Goal: Task Accomplishment & Management: Manage account settings

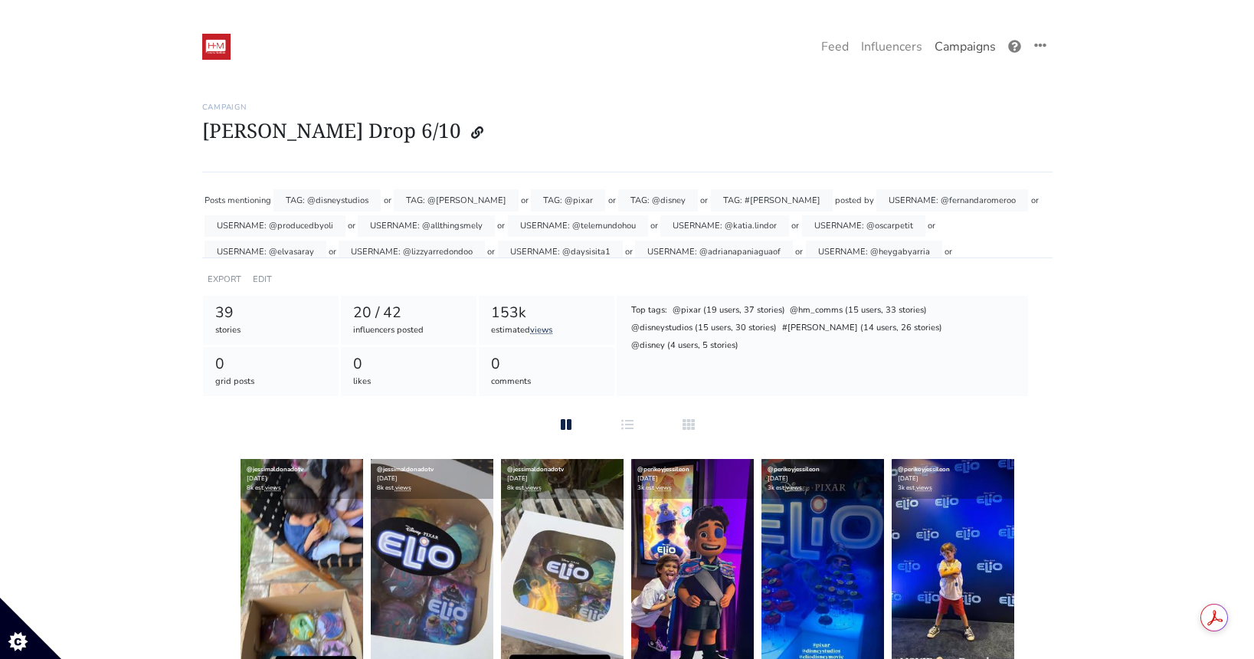
click at [965, 48] on link "Campaigns" at bounding box center [965, 46] width 74 height 31
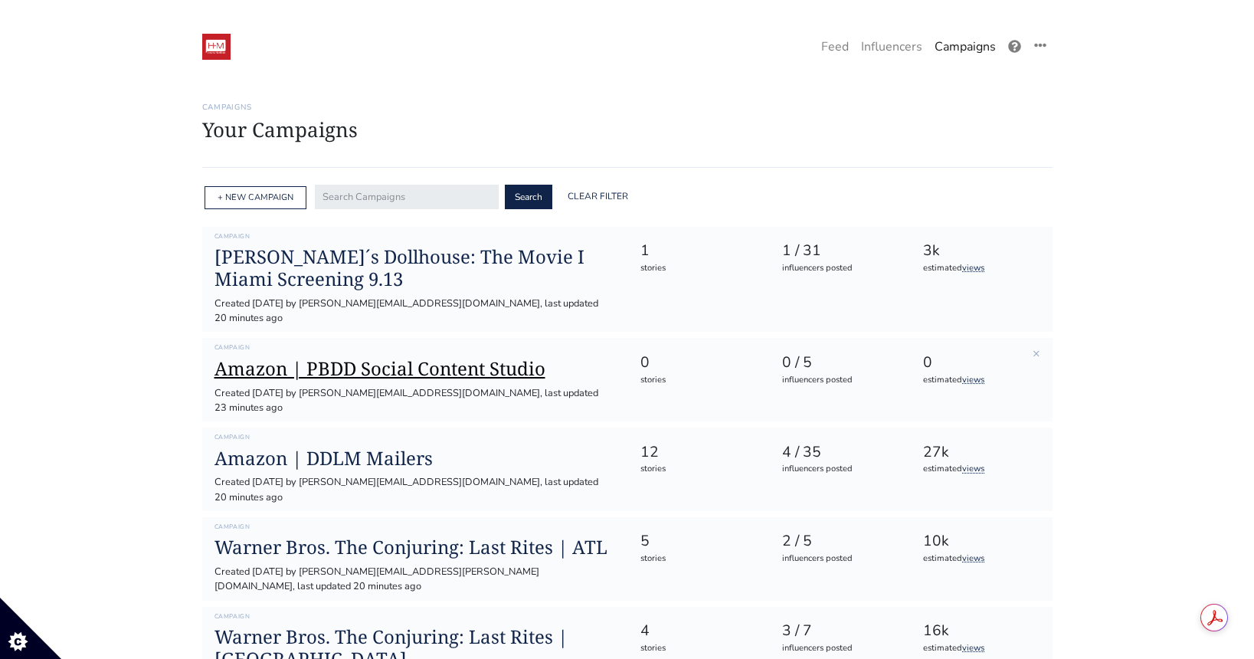
click at [423, 358] on h1 "Amazon | PBDD Social Content Studio" at bounding box center [414, 369] width 401 height 22
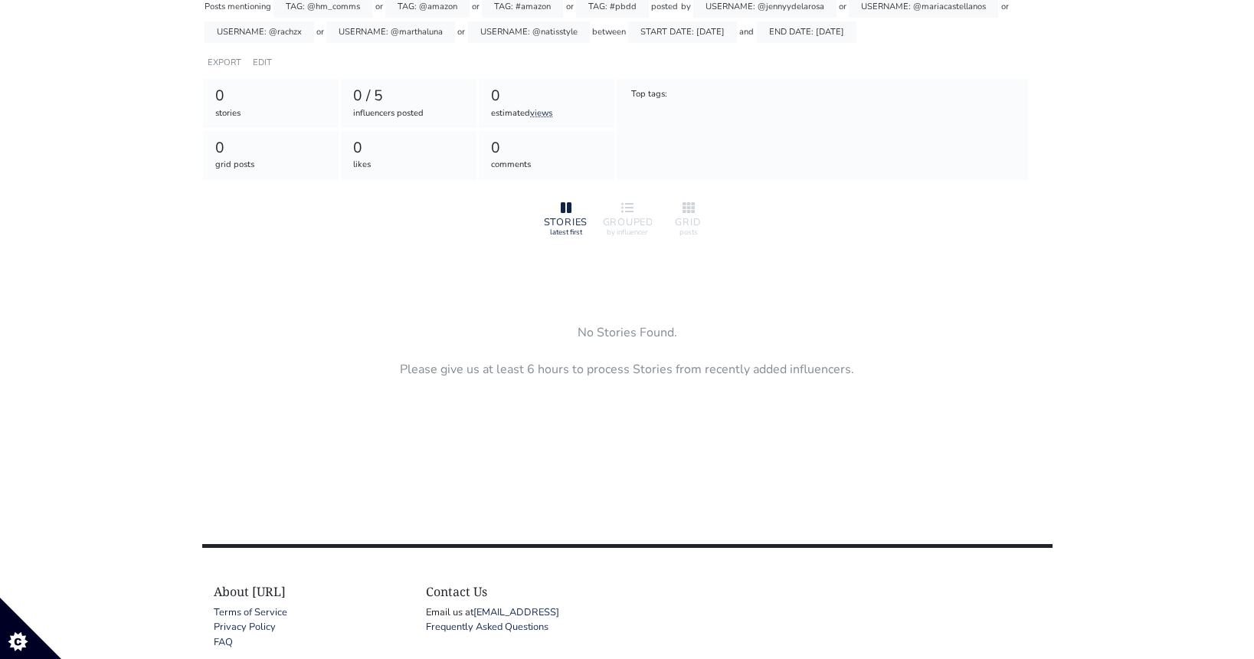
scroll to position [78, 0]
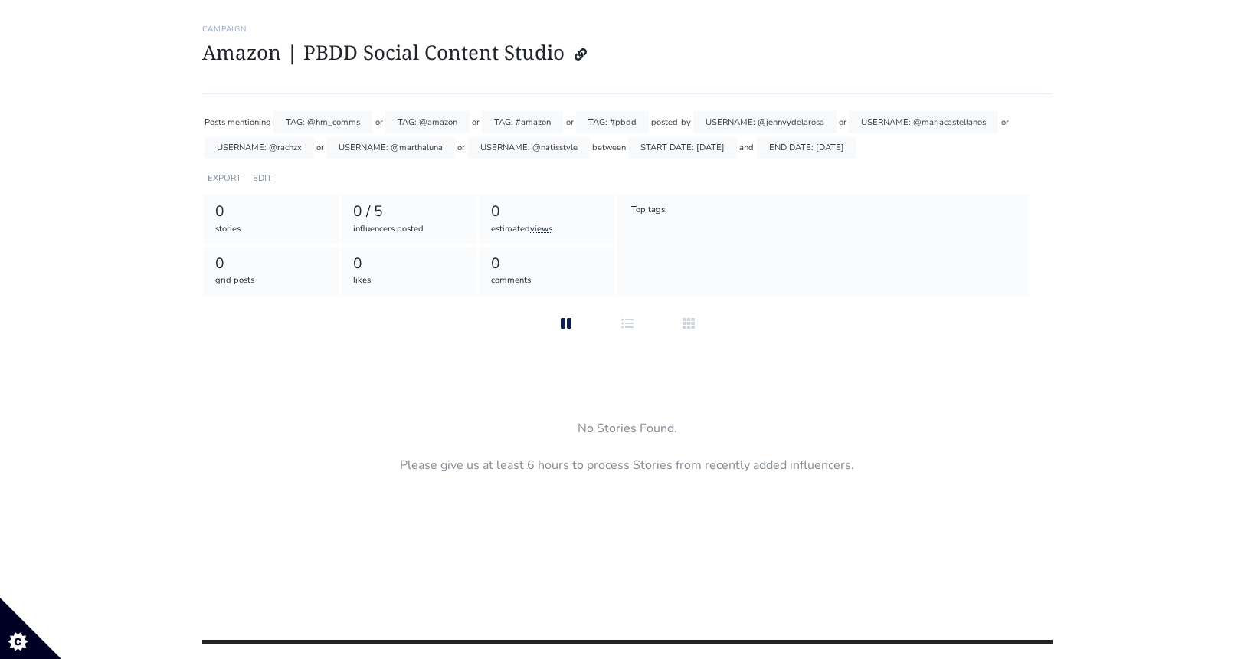
click at [265, 178] on link "EDIT" at bounding box center [262, 177] width 19 height 11
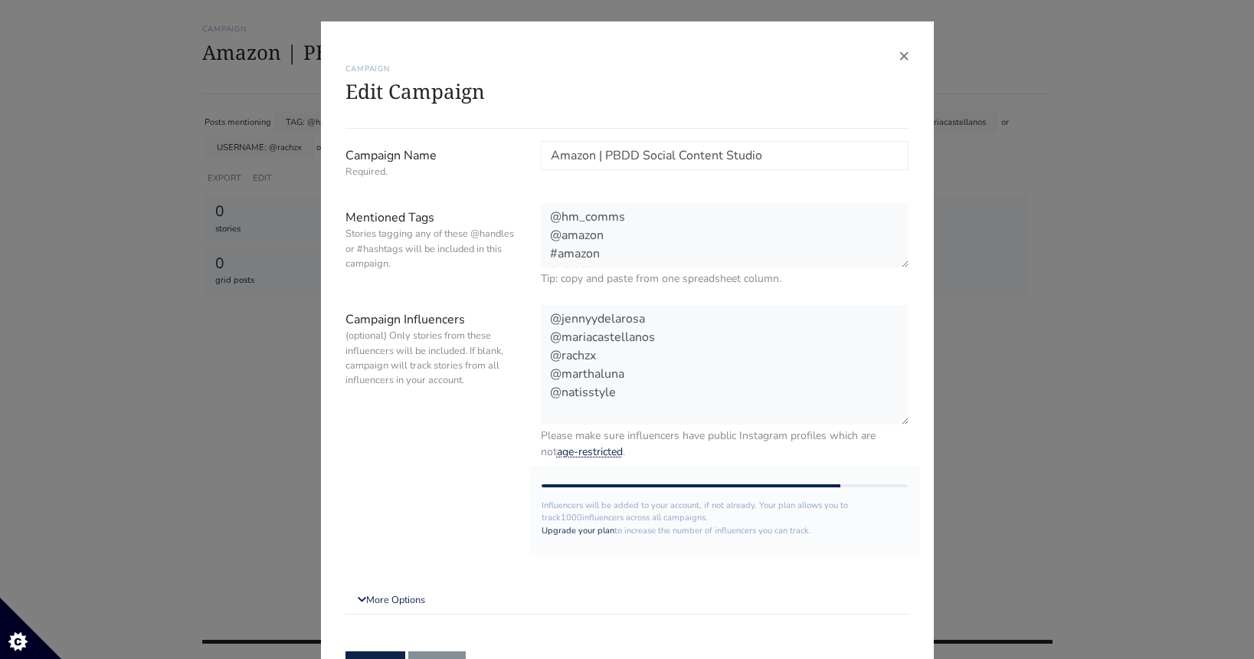
scroll to position [83, 0]
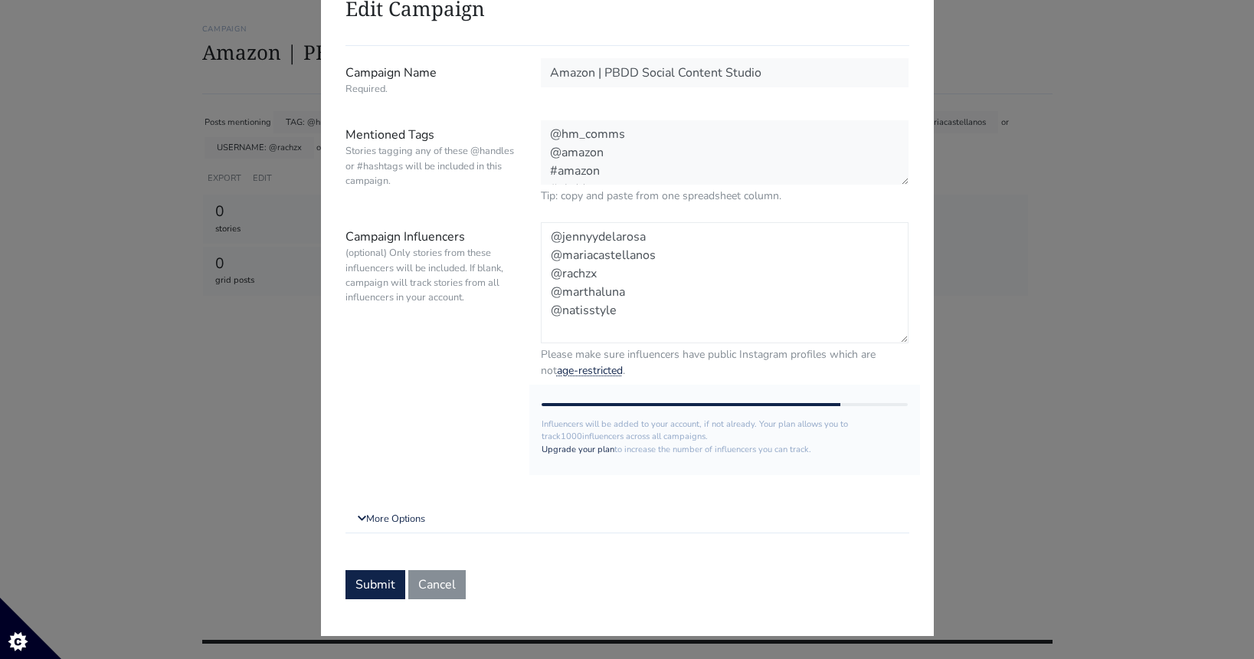
drag, startPoint x: 623, startPoint y: 270, endPoint x: 525, endPoint y: 270, distance: 98.0
click at [525, 270] on div "Campaign Influencers (optional) Only stories from these influencers will be inc…" at bounding box center [627, 300] width 587 height 156
click at [642, 295] on textarea "@jennyydelarosa @mariacastellanos @rachzx @marthaluna @natisstyle" at bounding box center [725, 282] width 368 height 121
drag, startPoint x: 577, startPoint y: 307, endPoint x: 515, endPoint y: 303, distance: 62.1
click at [515, 303] on div "Campaign Influencers (optional) Only stories from these influencers will be inc…" at bounding box center [627, 300] width 587 height 156
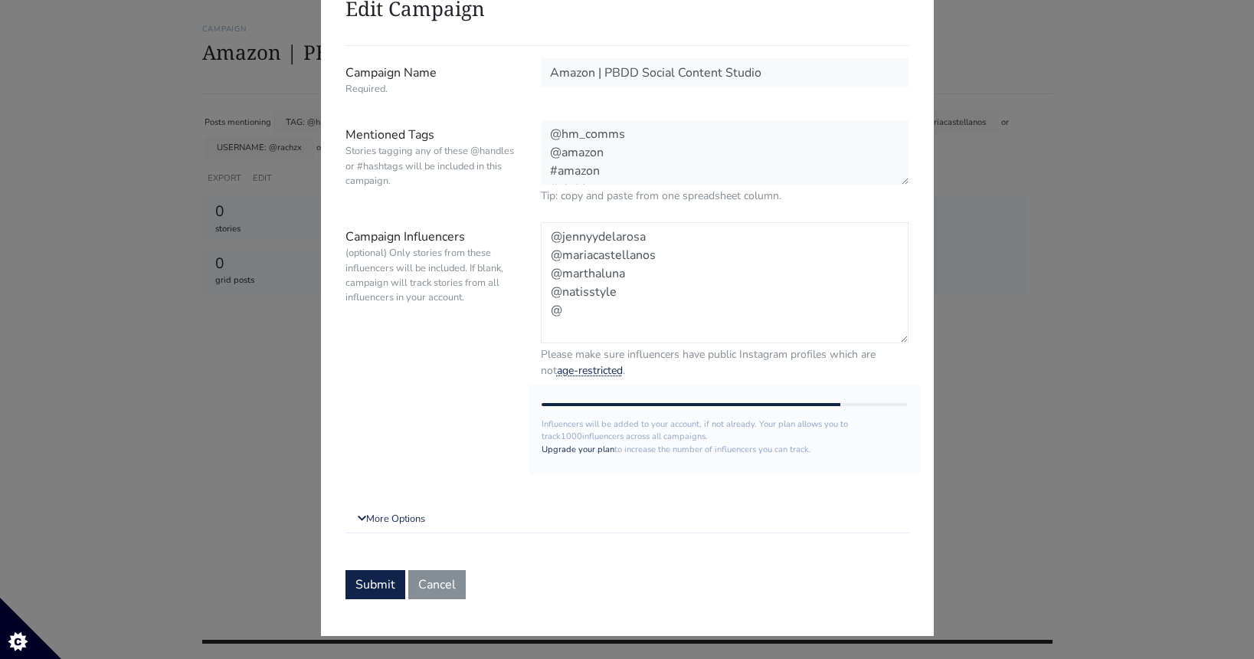
paste textarea "denisemmercedes"
paste textarea "@curlelia"
paste textarea "@chelliscurls"
paste textarea "@raquelgerlani"
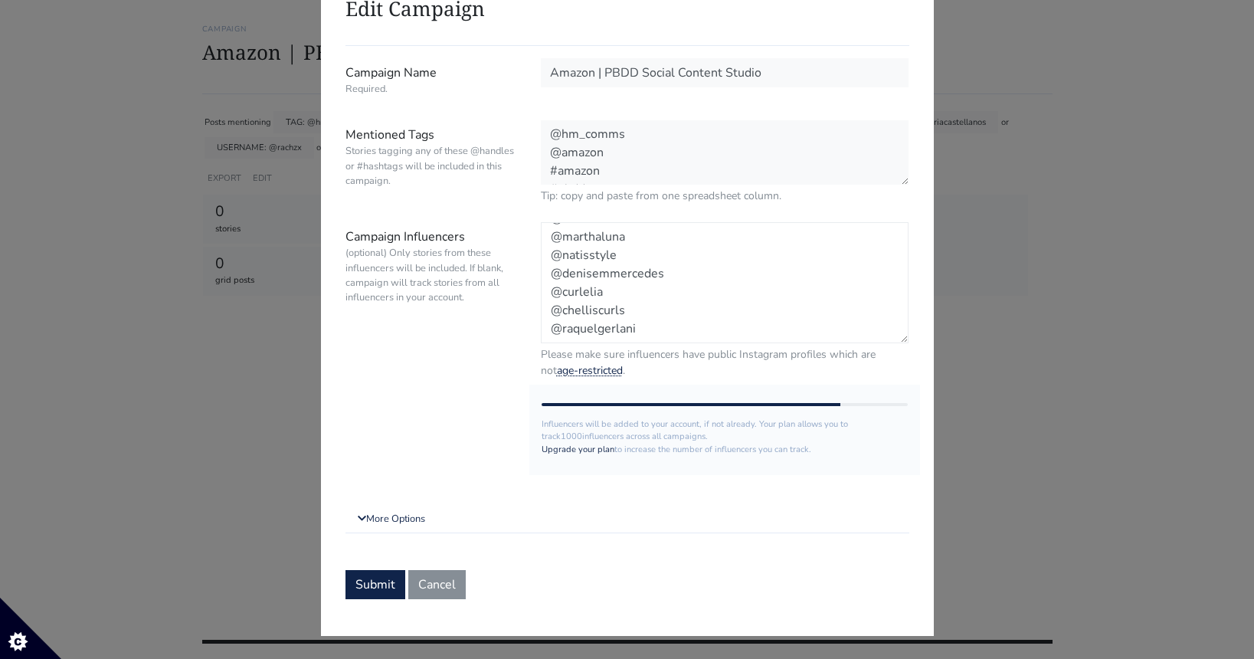
scroll to position [51, 0]
paste textarea "@vanessazambito"
type textarea "@jennyydelarosa @mariacastellanos @marthaluna @natisstyle @denisemmercedes @cur…"
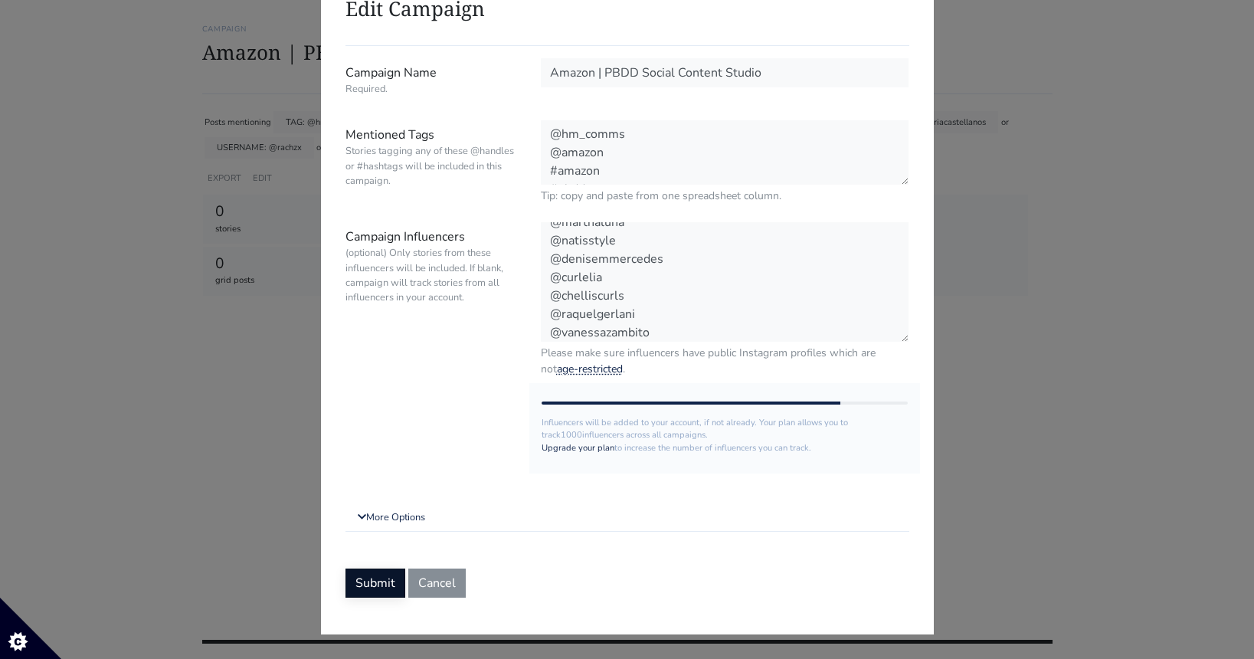
click at [381, 581] on button "Submit" at bounding box center [375, 582] width 60 height 29
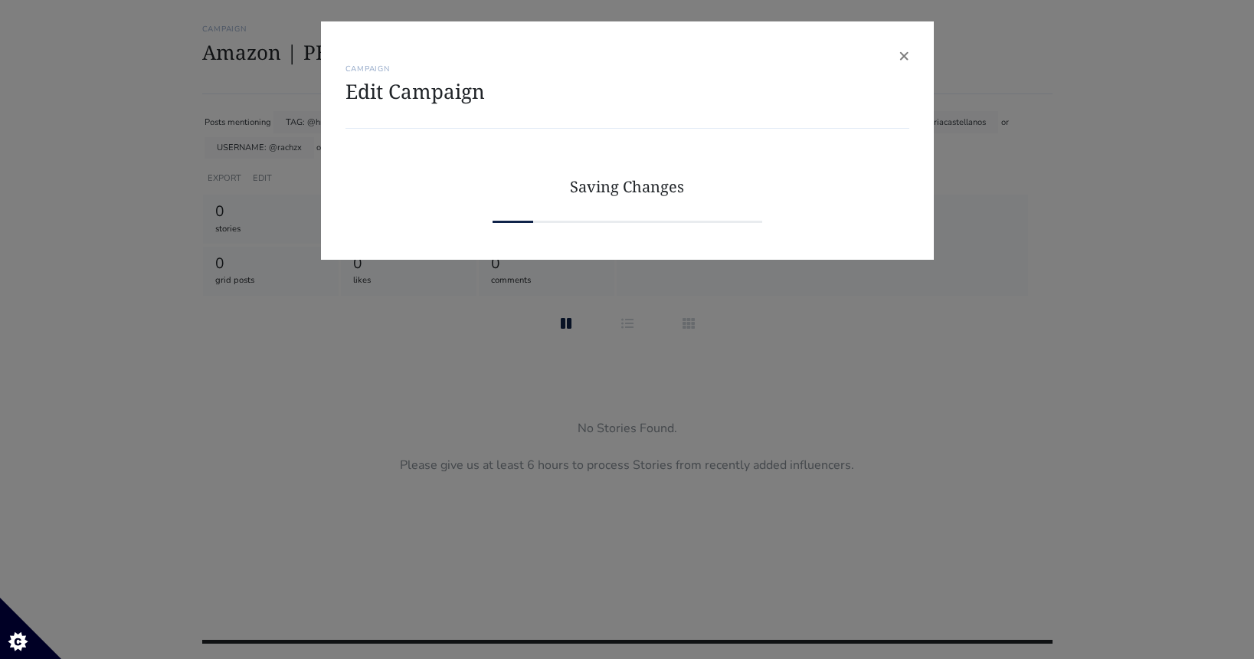
scroll to position [0, 0]
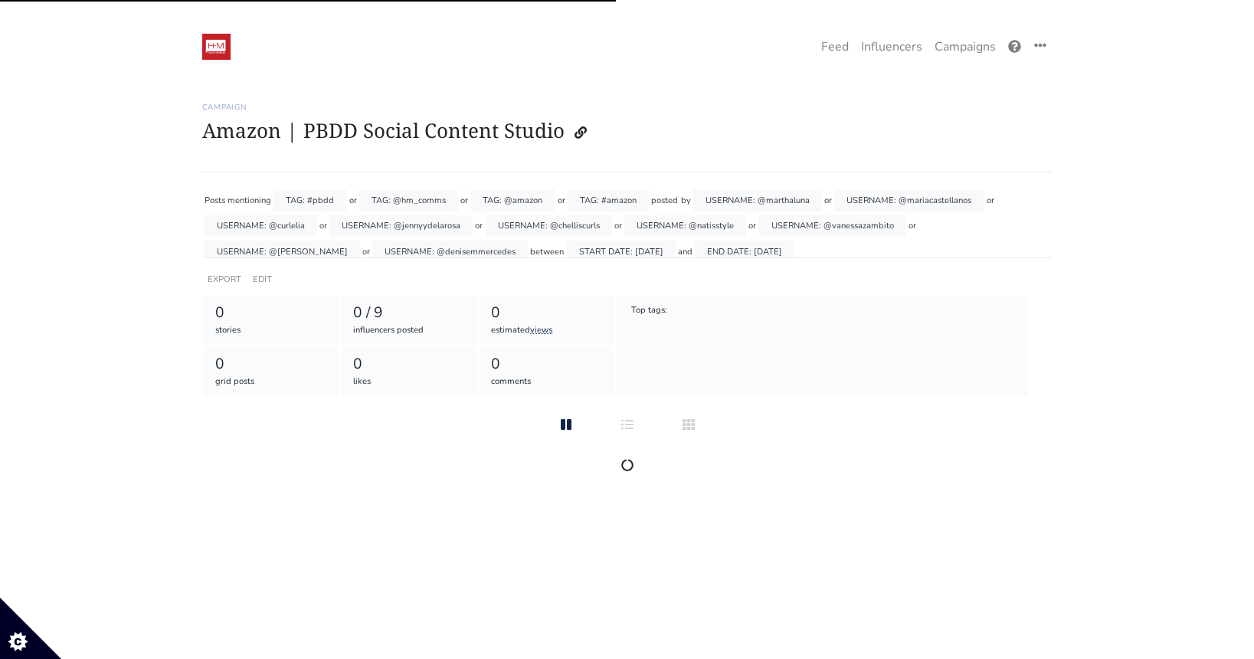
scroll to position [78, 0]
